Goal: Task Accomplishment & Management: Manage account settings

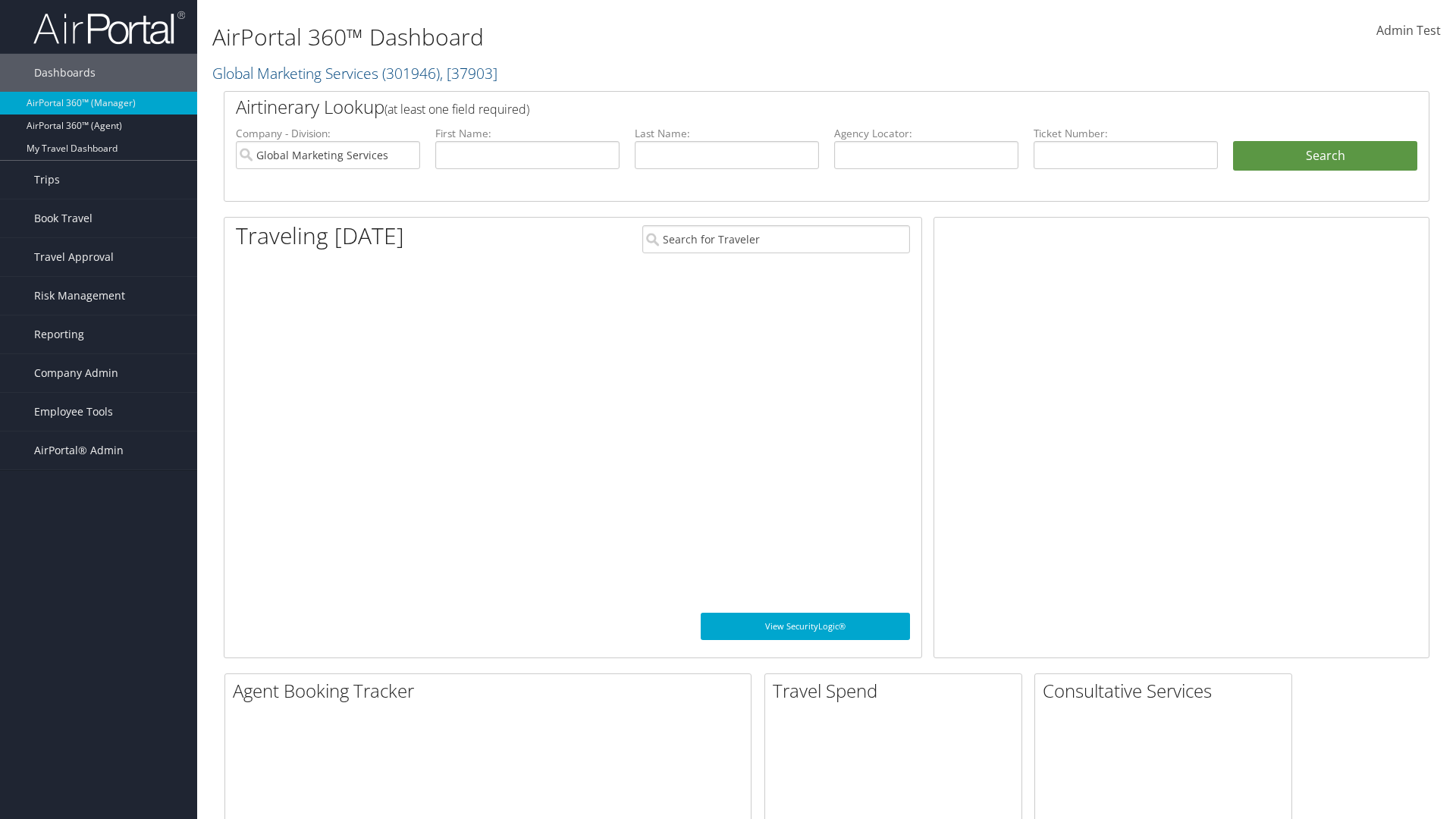
click at [99, 373] on span "Company Admin" at bounding box center [77, 373] width 85 height 38
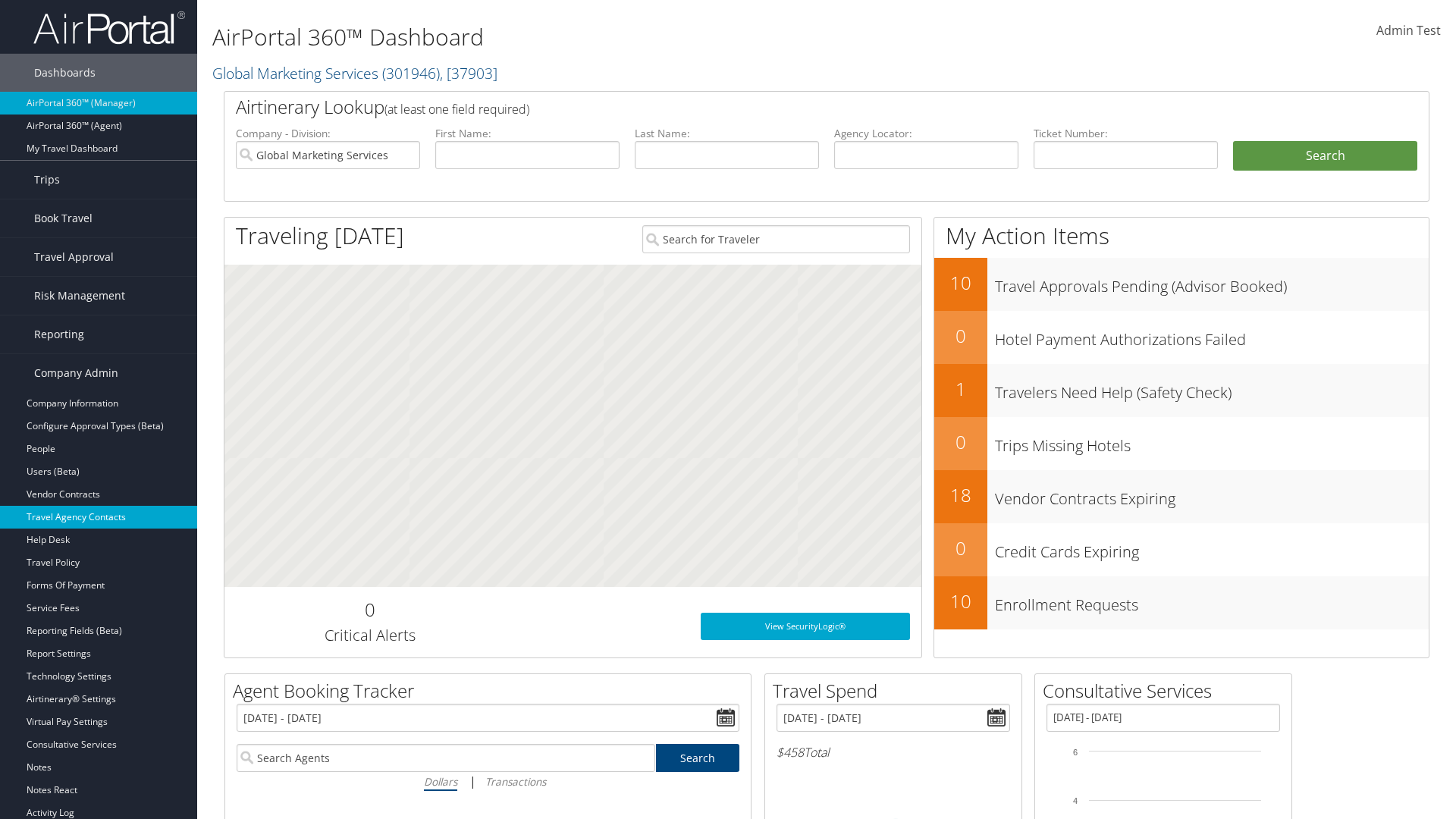
click at [99, 518] on link "Travel Agency Contacts" at bounding box center [99, 517] width 197 height 23
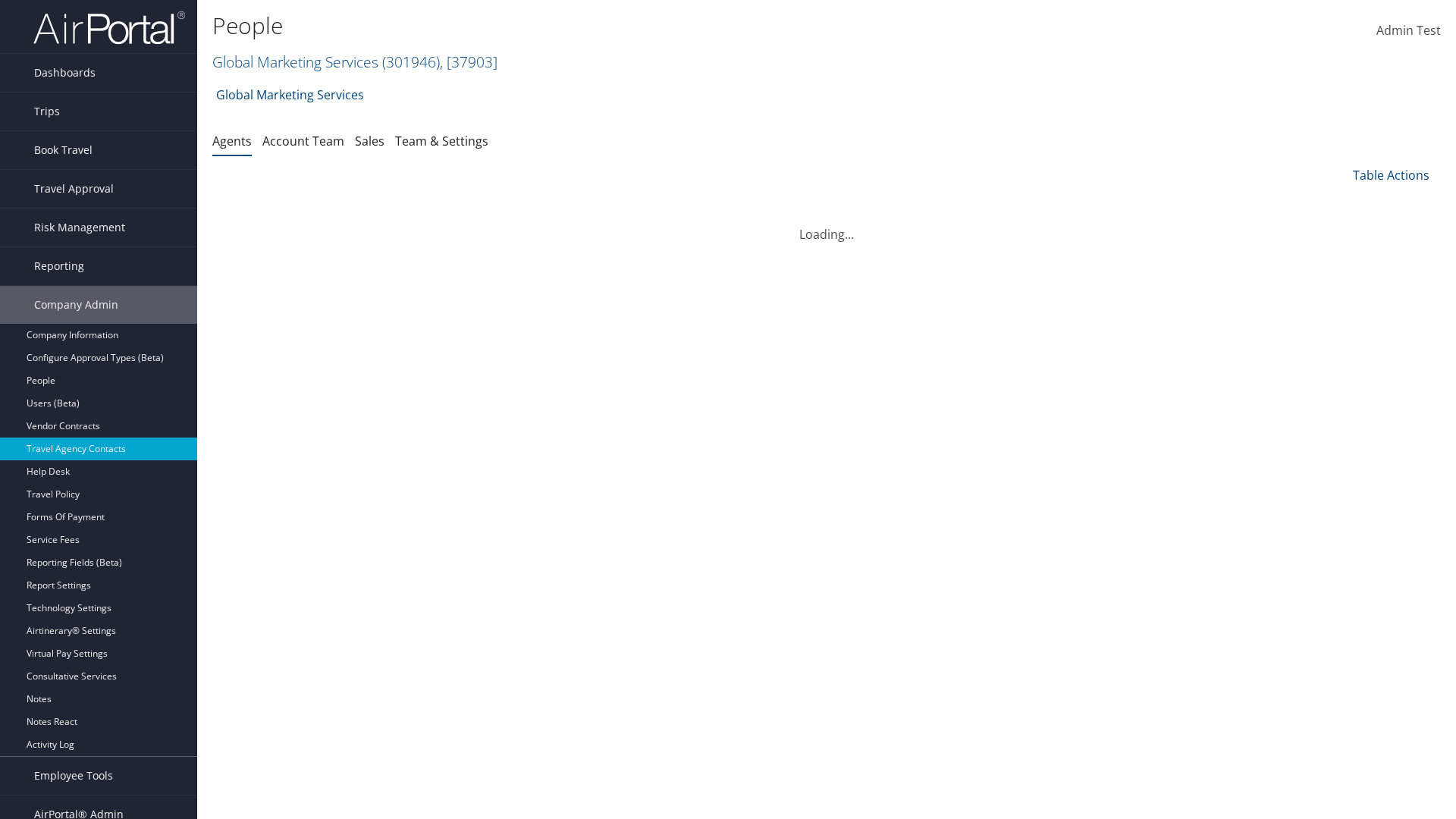
click at [294, 61] on link "Global Marketing Services ( 301946 ) , [ 37903 ]" at bounding box center [355, 62] width 285 height 20
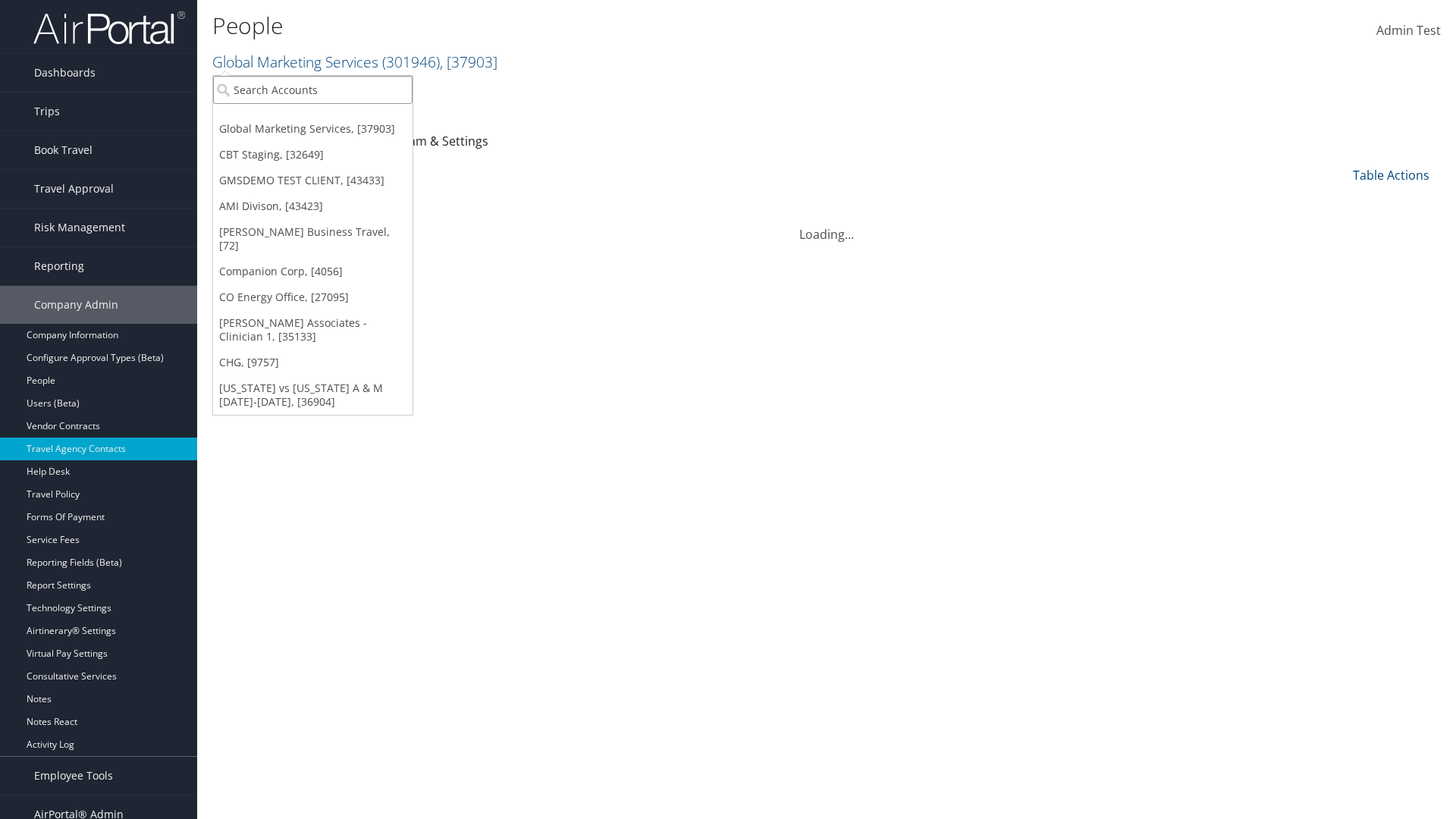
click at [313, 89] on input "search" at bounding box center [313, 90] width 200 height 28
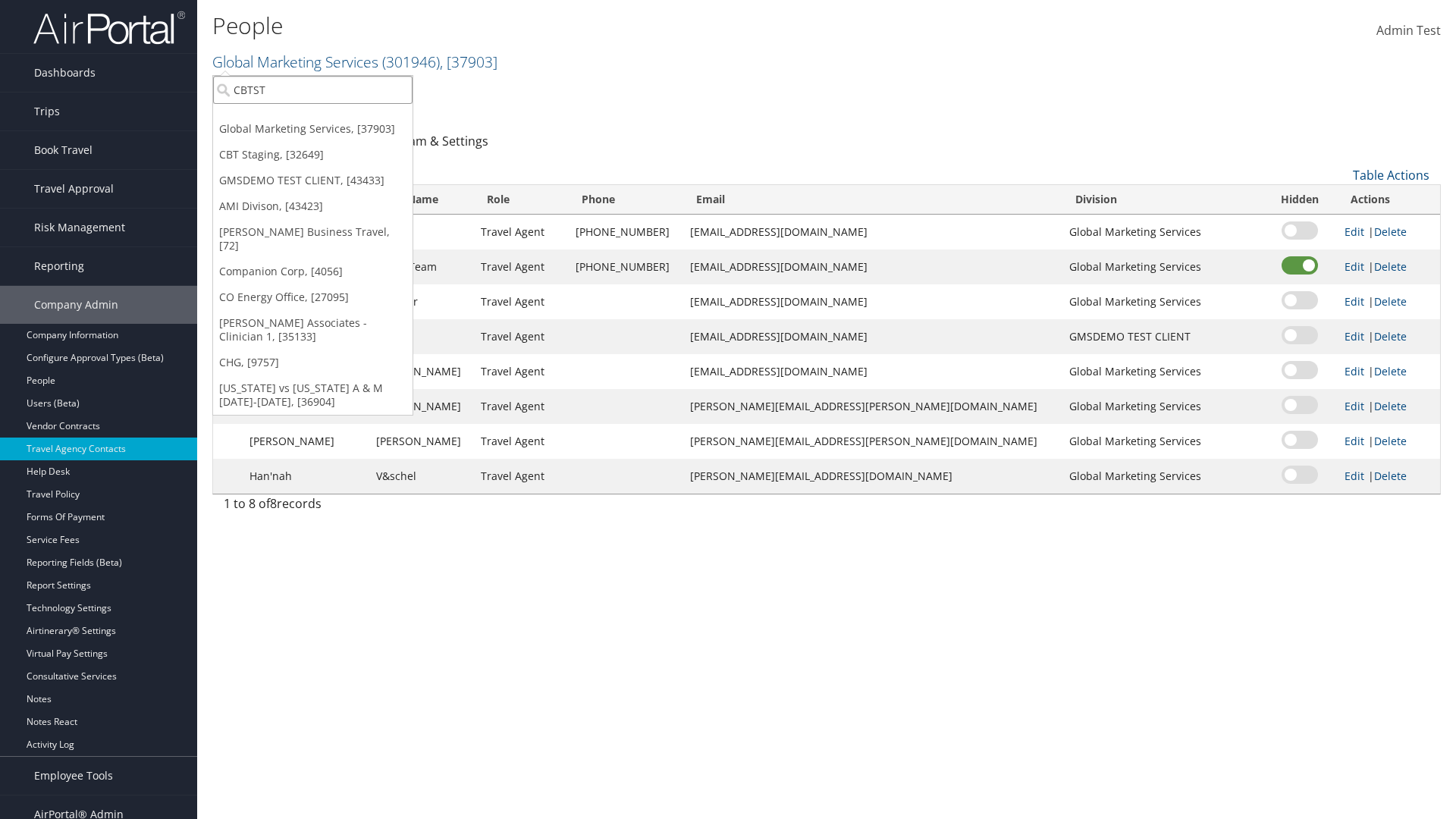
type input "CBTSTG"
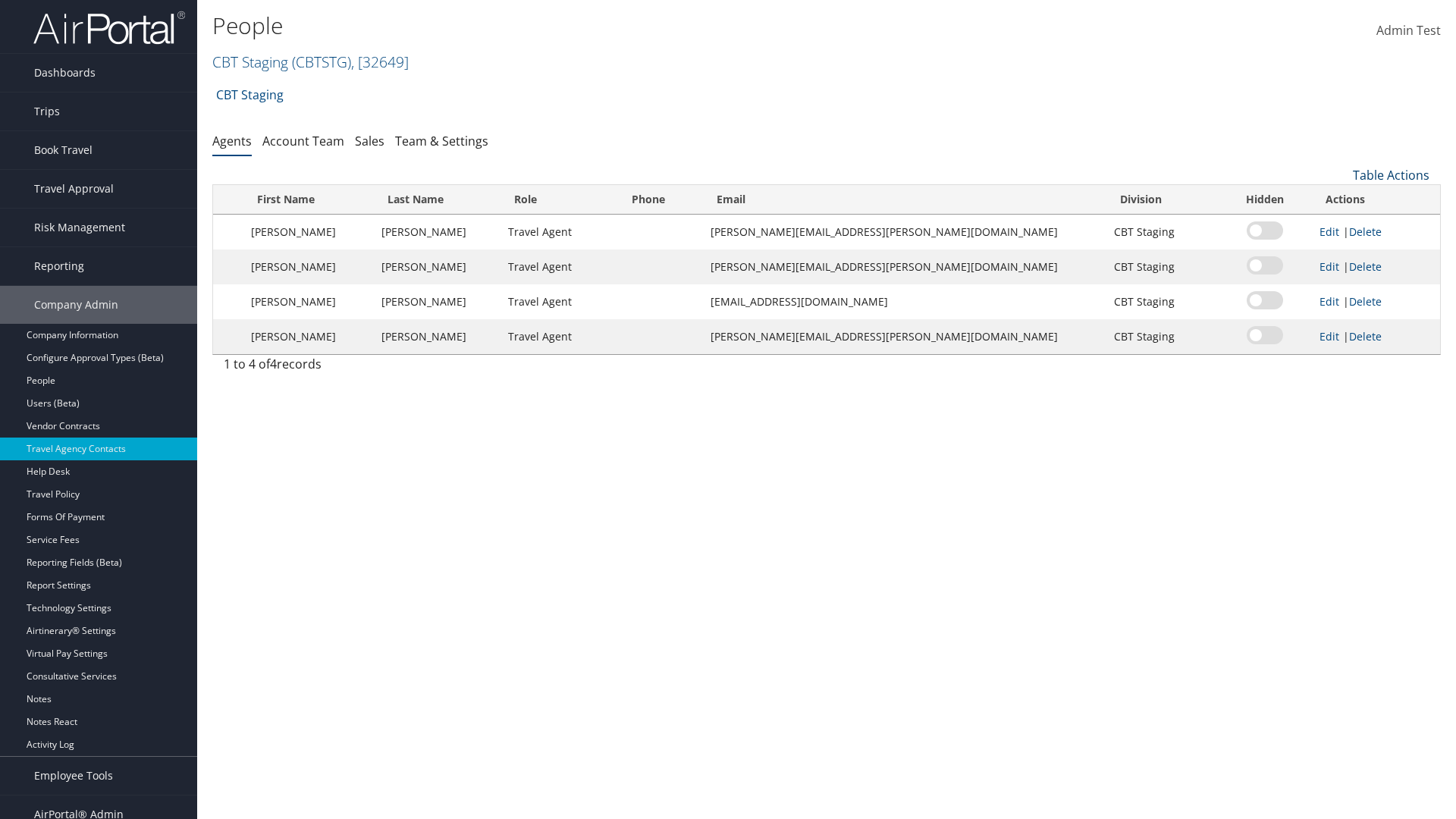
click at [1391, 175] on link "Table Actions" at bounding box center [1392, 175] width 77 height 16
click at [1340, 225] on link "Add New Contact" at bounding box center [1340, 224] width 200 height 26
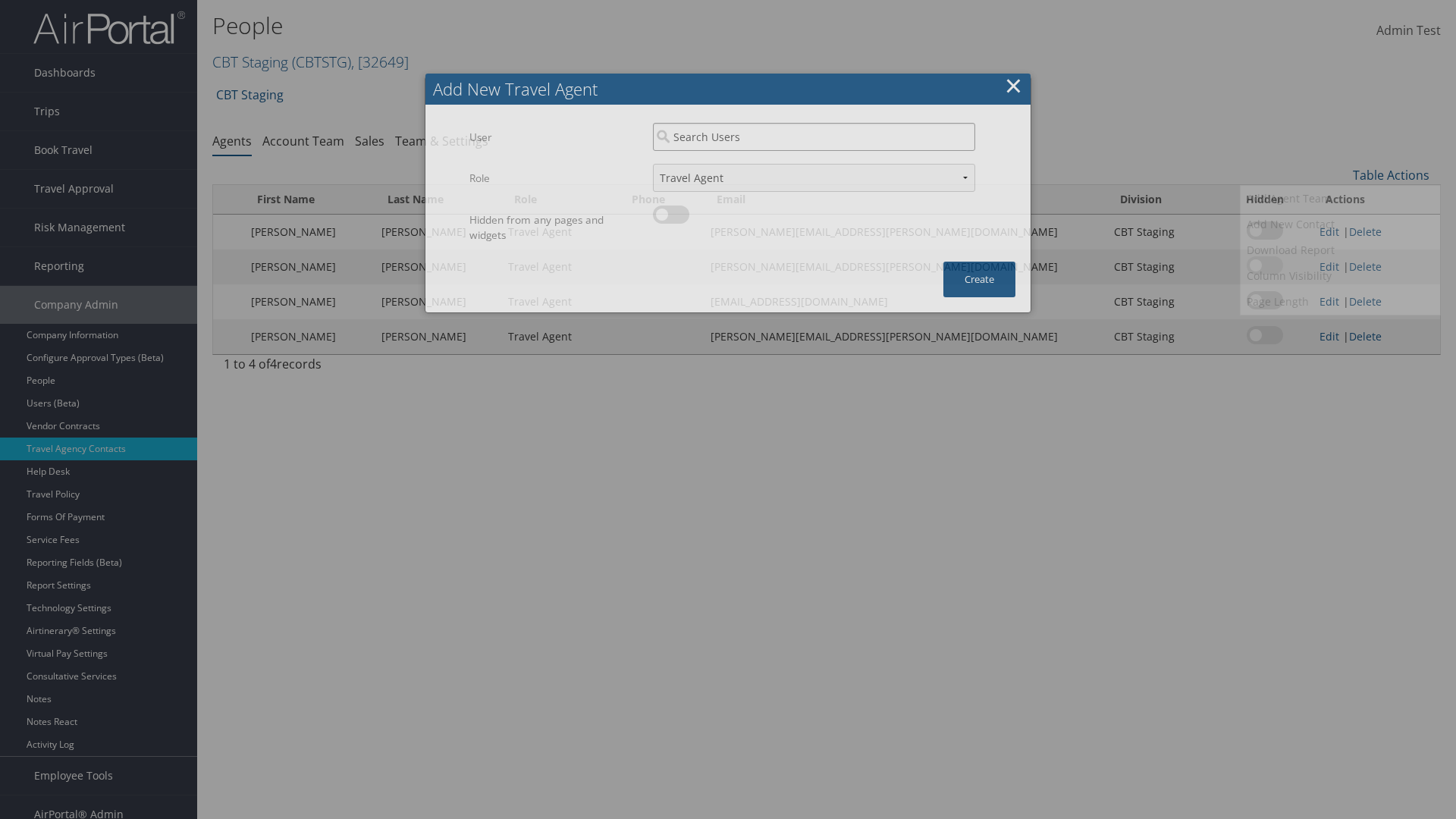
click at [814, 136] on input "search" at bounding box center [815, 137] width 323 height 28
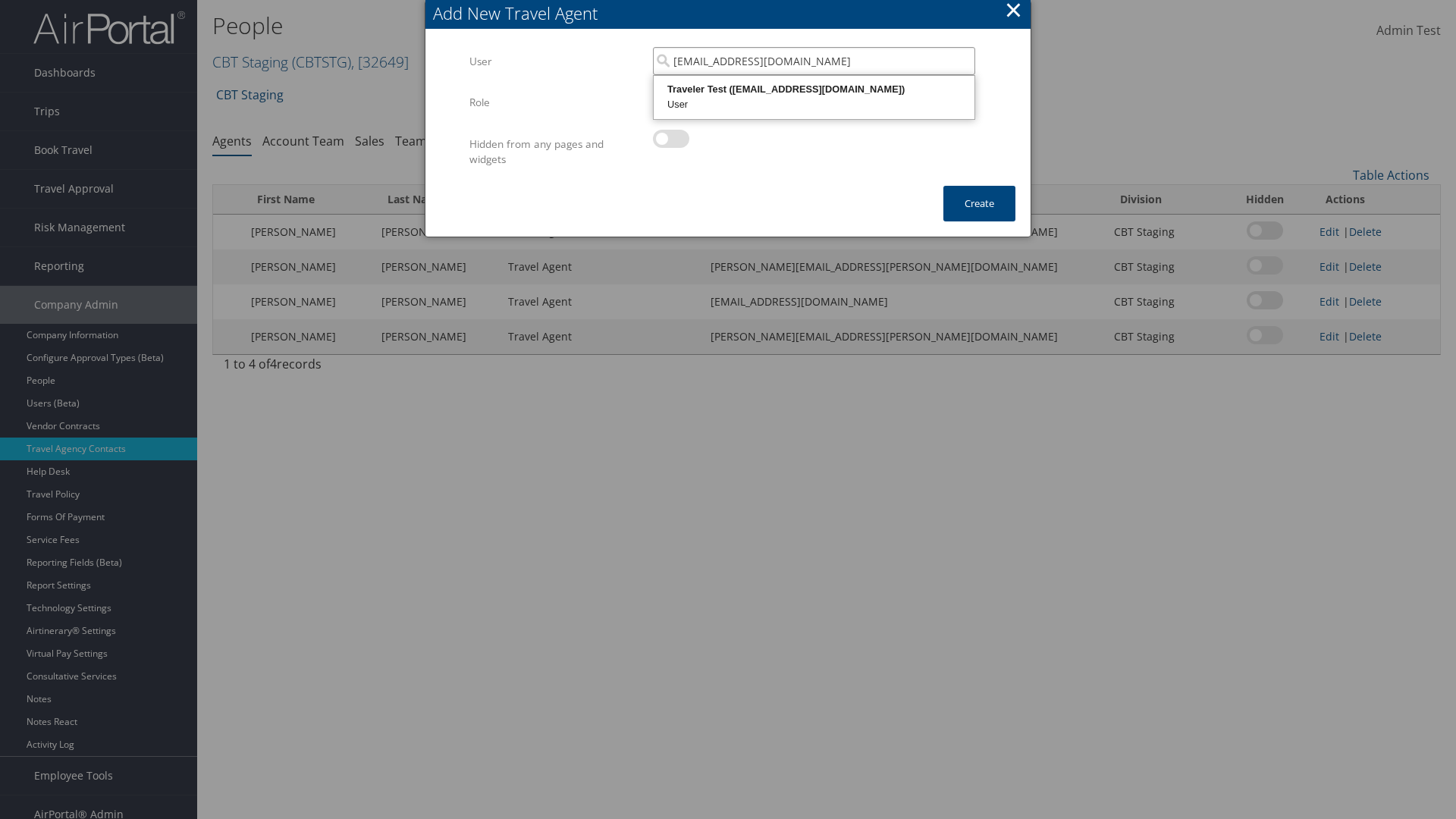
click at [814, 97] on div "User" at bounding box center [815, 104] width 316 height 15
type input "Traveler Test"
click at [979, 204] on button "Create" at bounding box center [980, 204] width 72 height 36
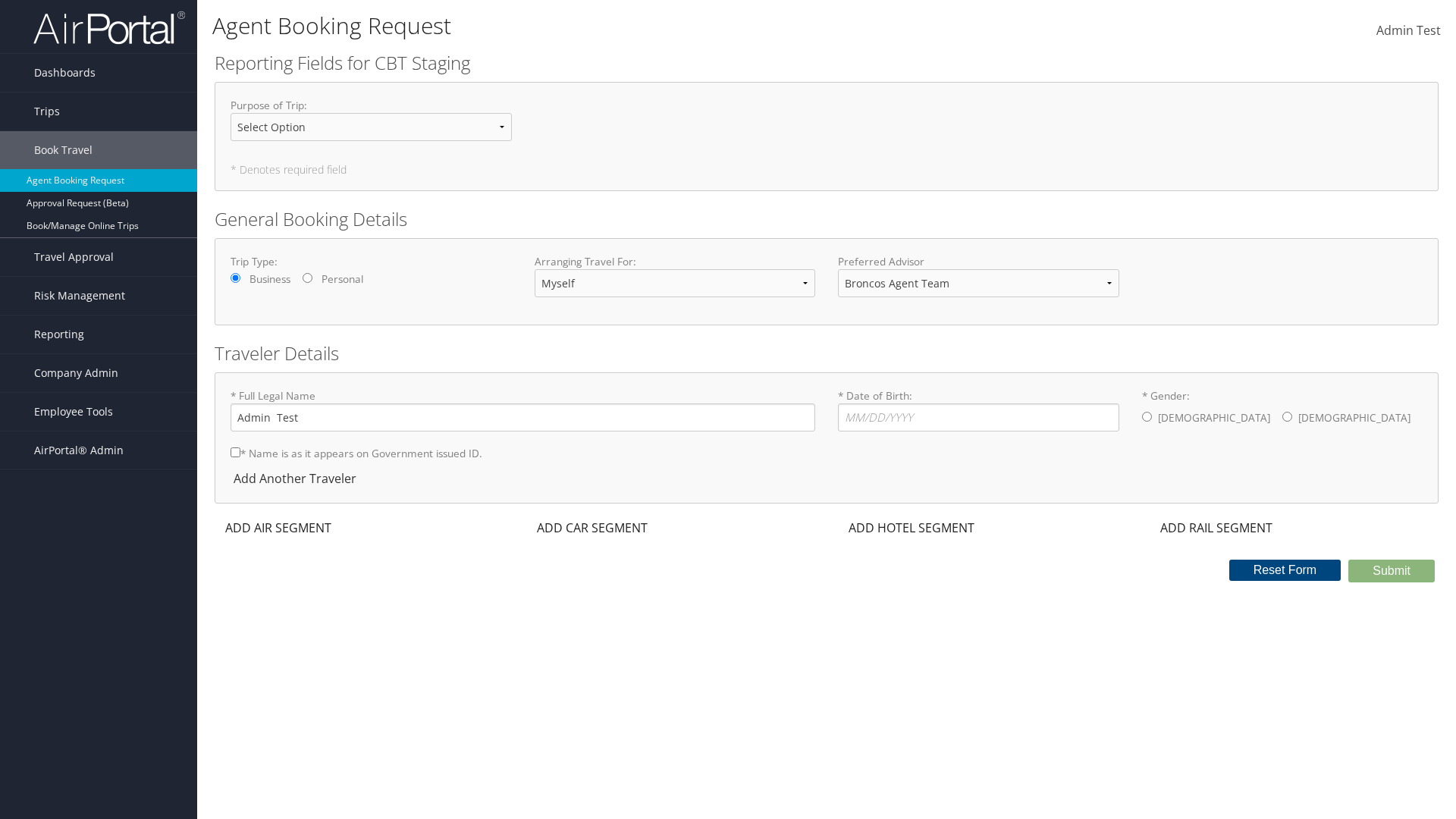
select select "traveler.test@goct.dev"
click at [99, 373] on span "Company Admin" at bounding box center [77, 373] width 85 height 38
click at [99, 506] on link "Travel Agency Contacts" at bounding box center [99, 517] width 197 height 23
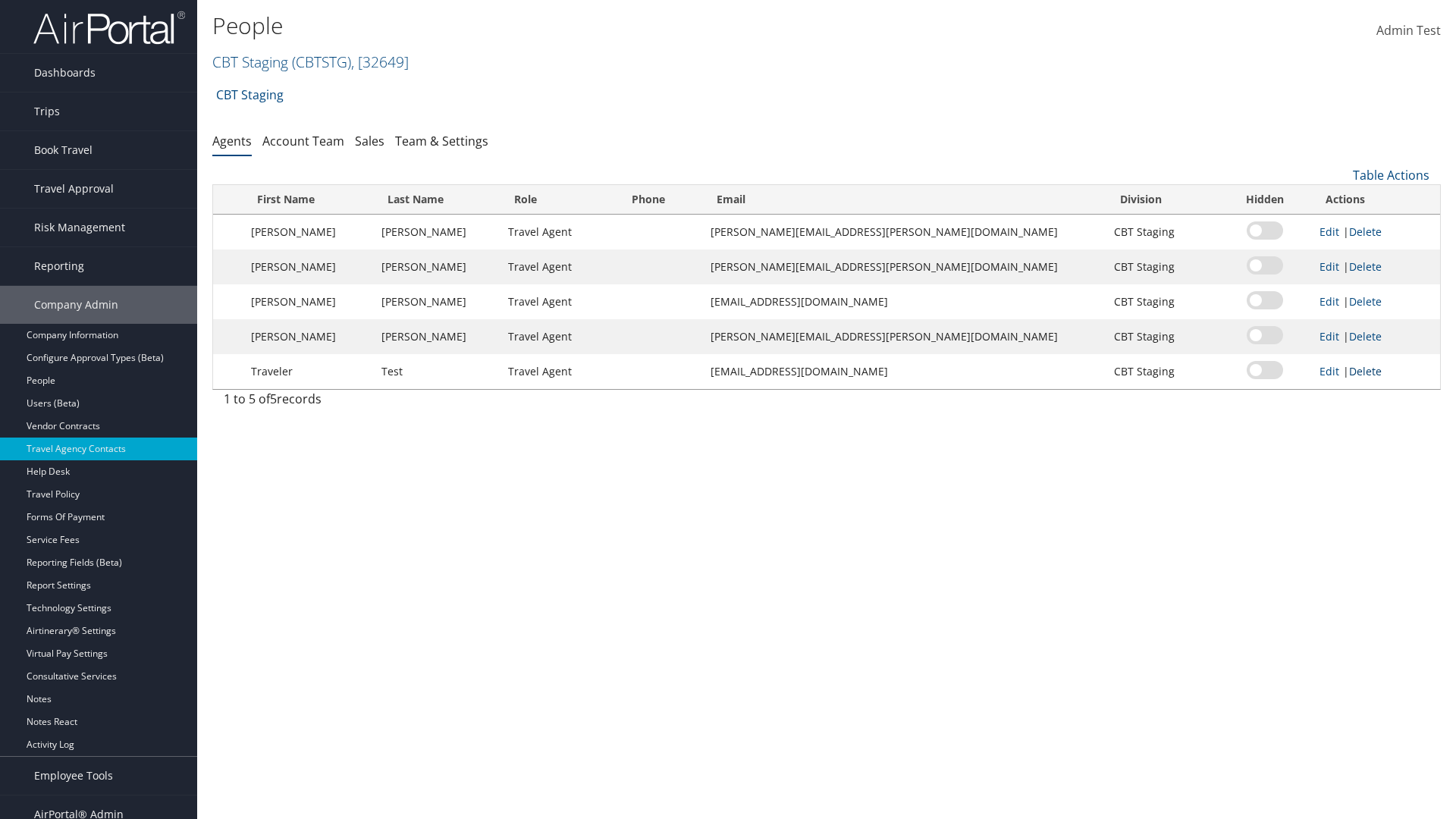
click at [1354, 371] on link "Delete" at bounding box center [1366, 371] width 33 height 14
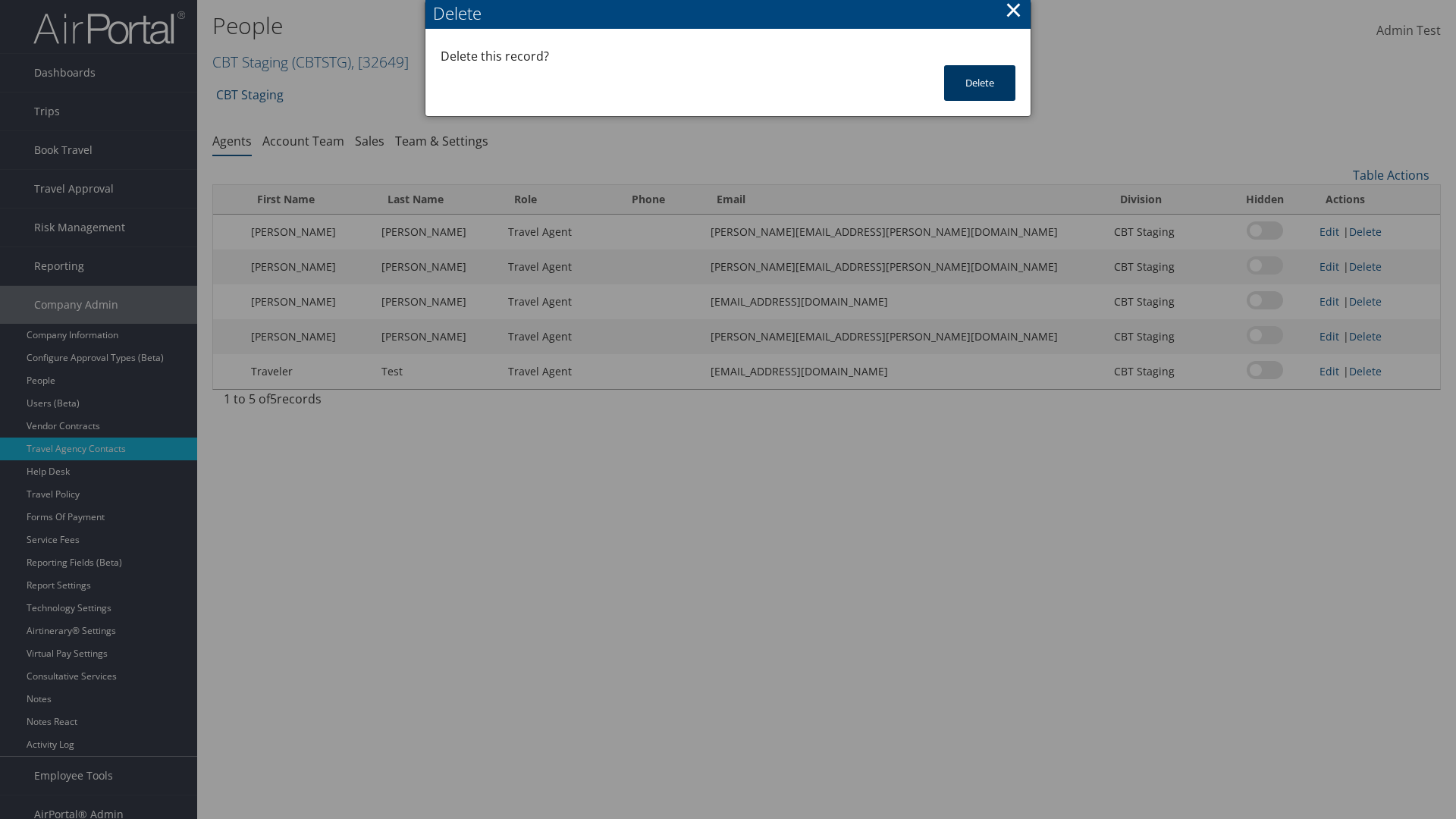
click at [980, 83] on button "Delete" at bounding box center [980, 83] width 71 height 36
